Goal: Find specific page/section: Find specific page/section

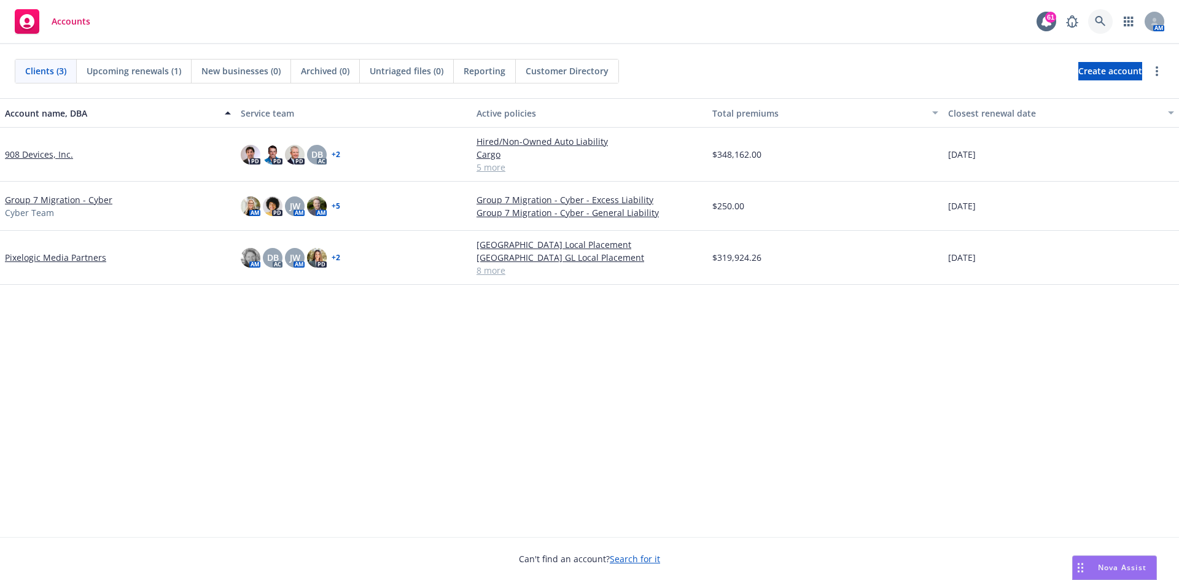
click at [1104, 21] on icon at bounding box center [1100, 21] width 11 height 11
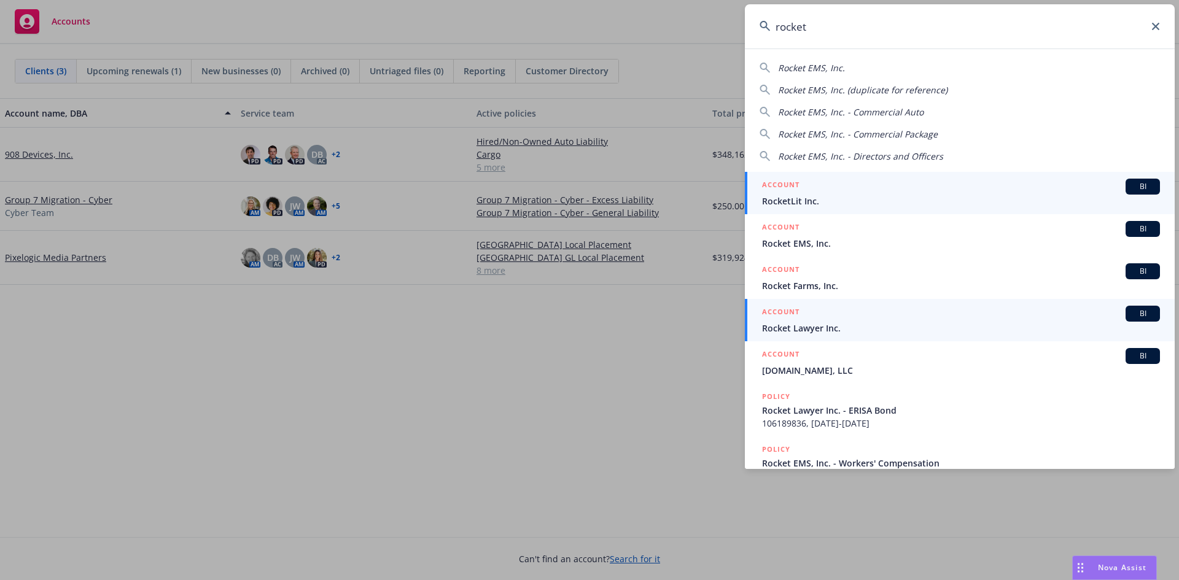
type input "rocket"
click at [1131, 312] on span "BI" at bounding box center [1143, 313] width 25 height 11
